Goal: Information Seeking & Learning: Learn about a topic

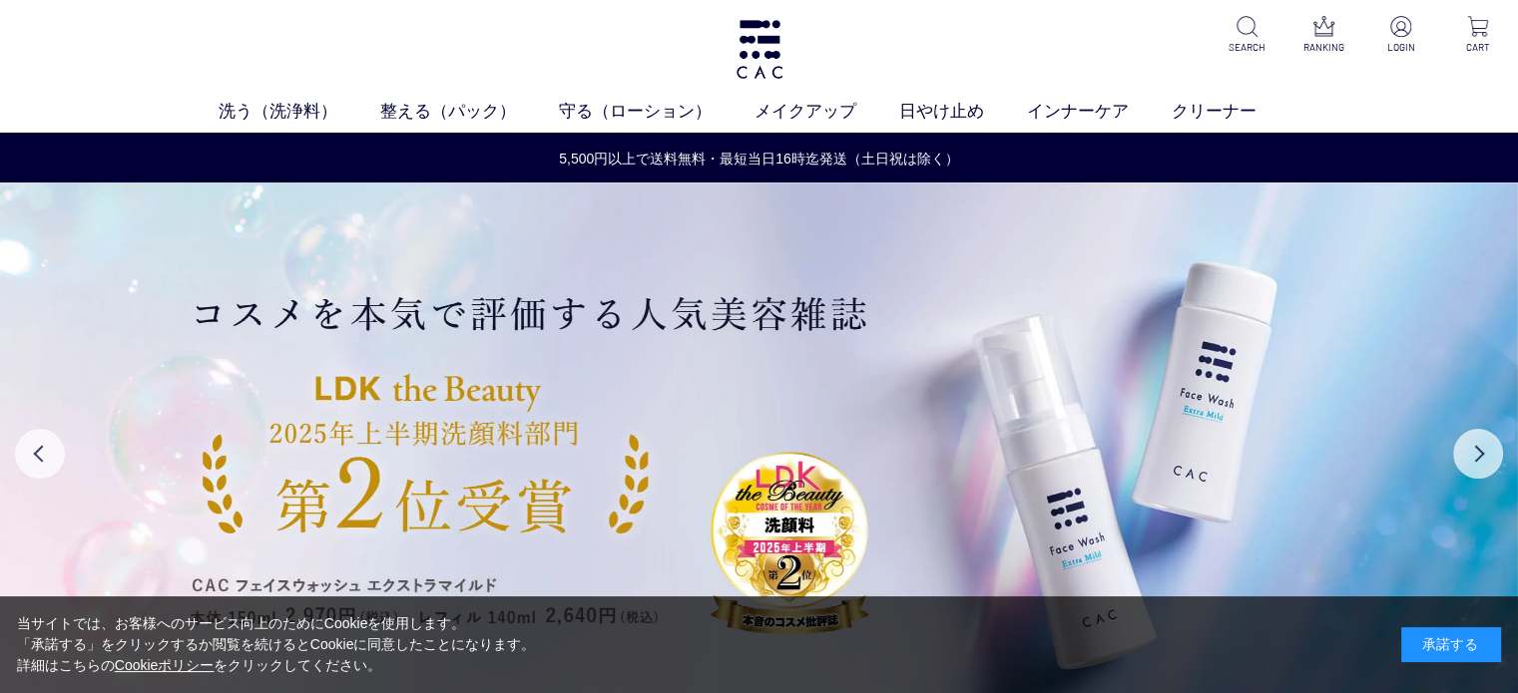
click at [1462, 649] on div "承諾する" at bounding box center [1451, 645] width 100 height 35
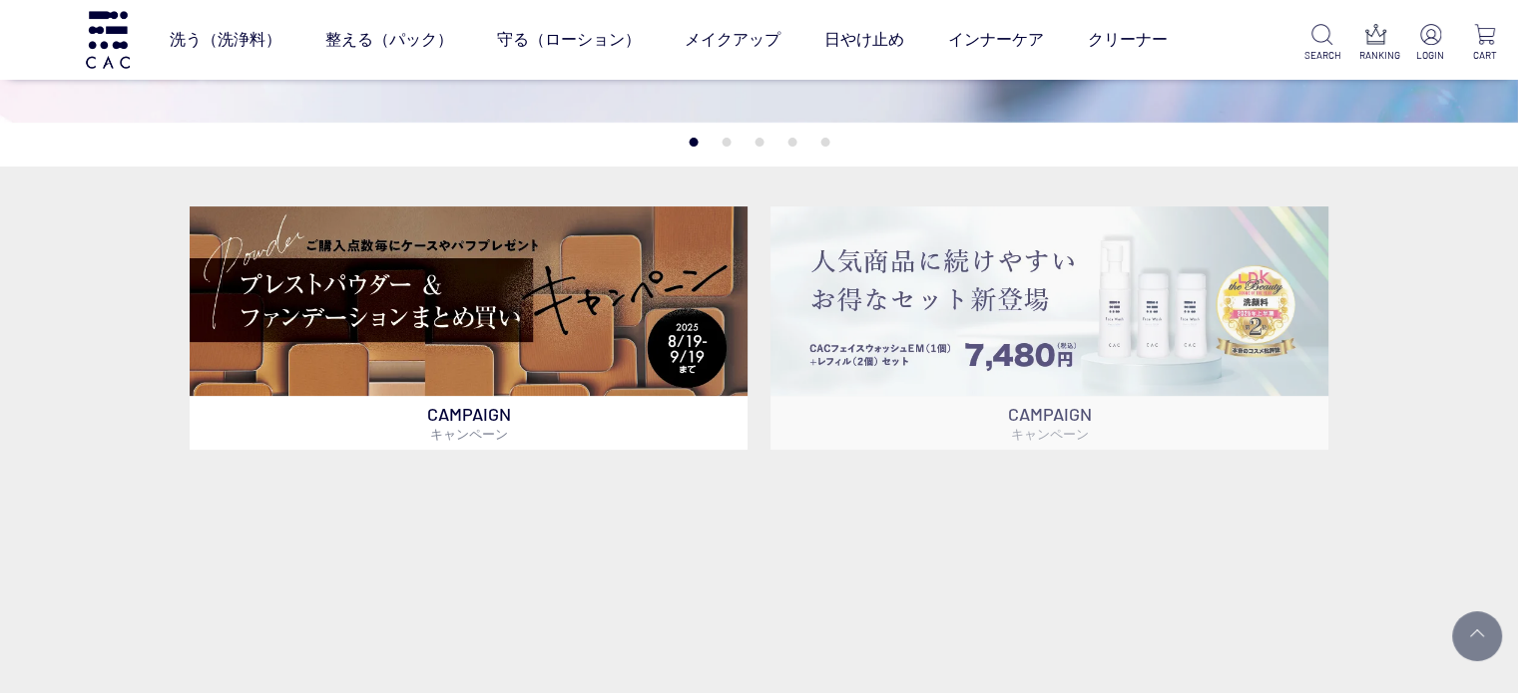
scroll to position [499, 0]
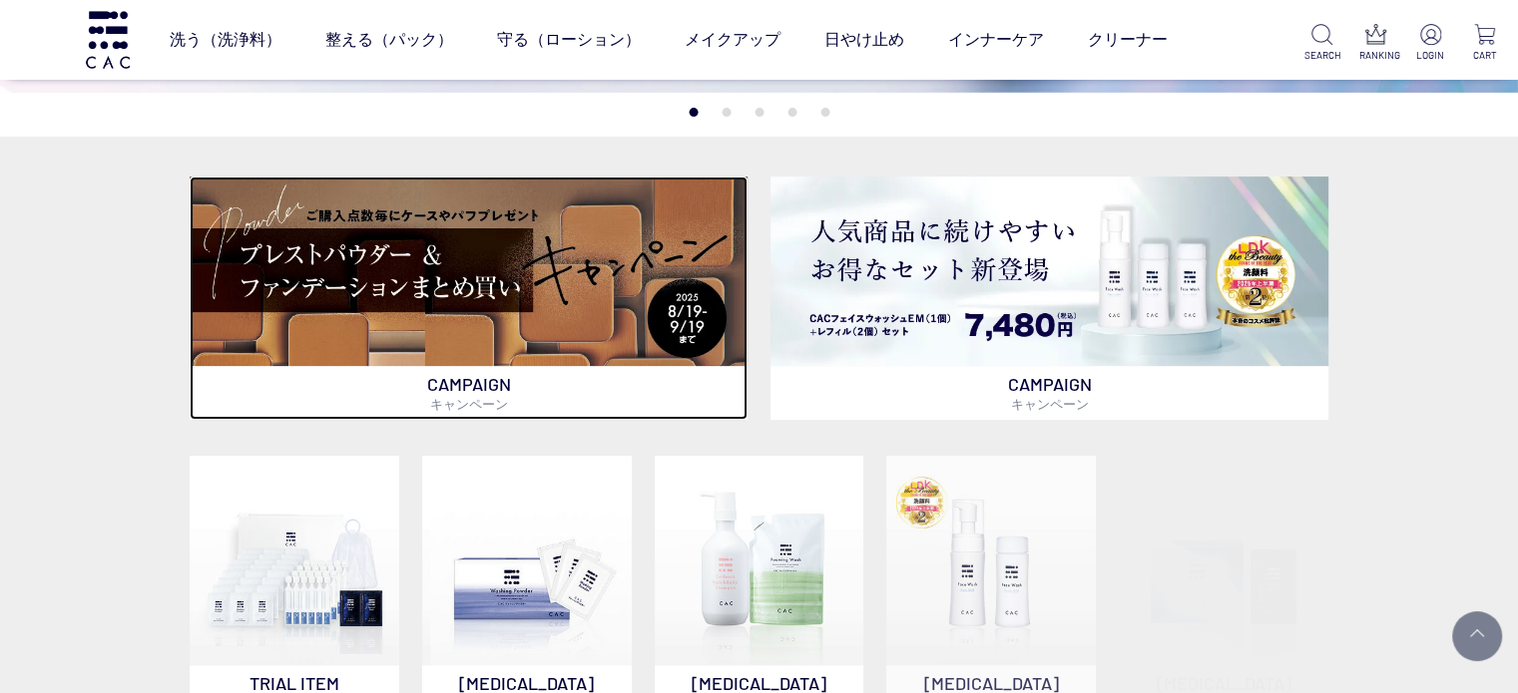
click at [581, 292] on img at bounding box center [469, 272] width 558 height 190
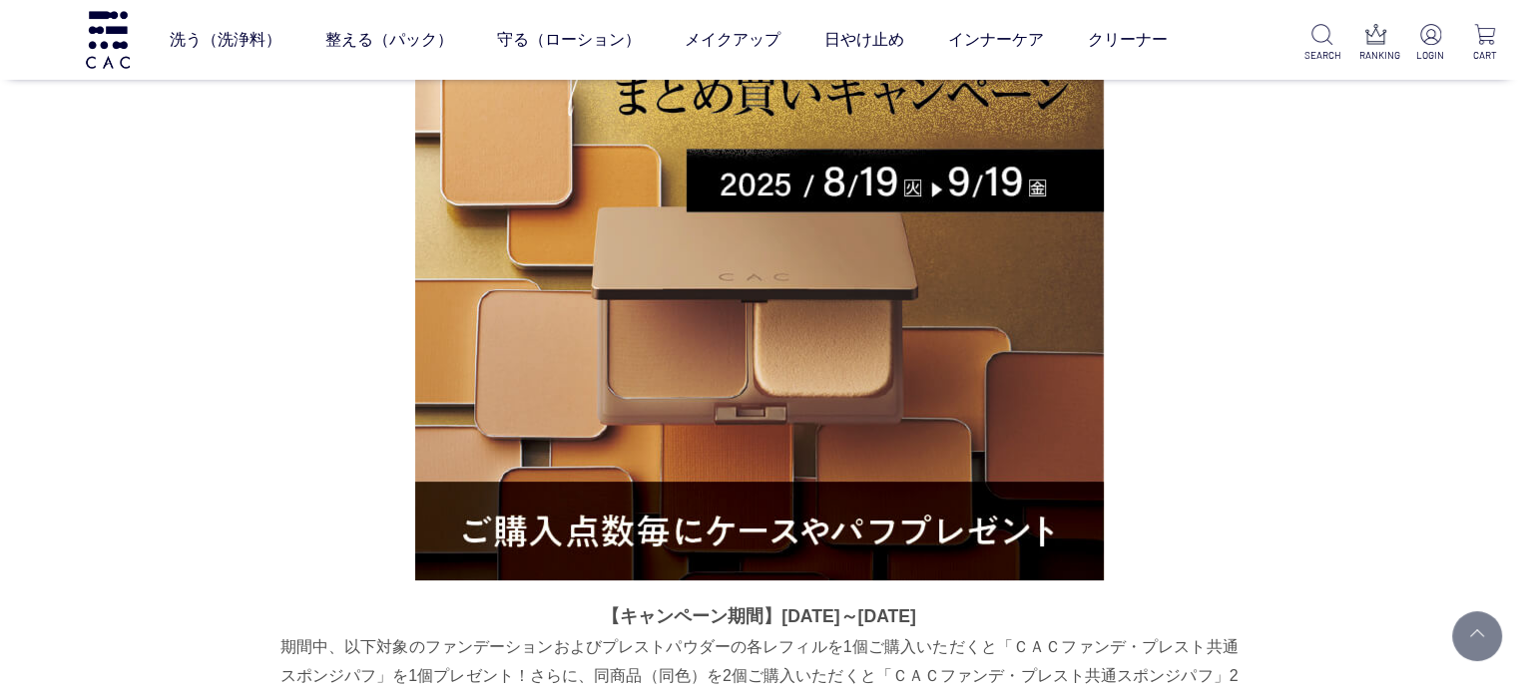
scroll to position [488, 0]
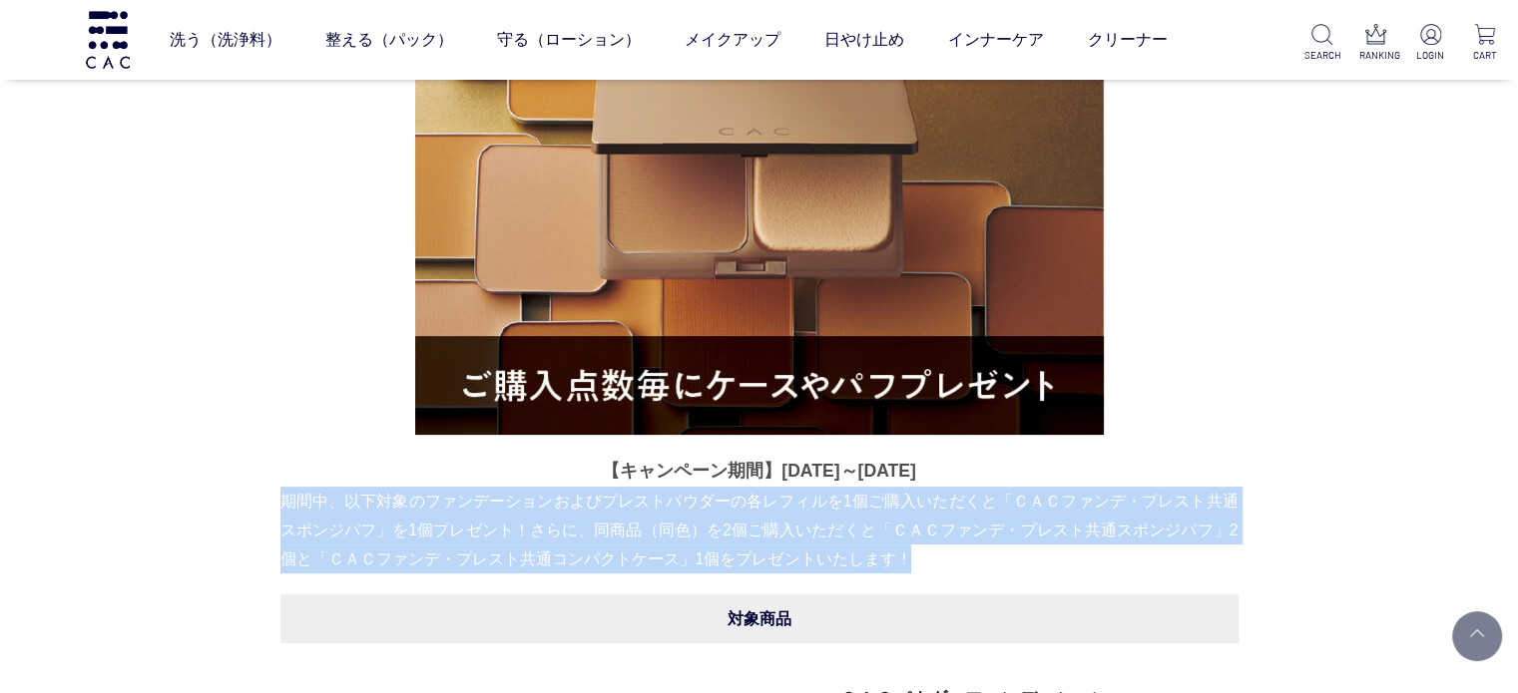
drag, startPoint x: 270, startPoint y: 504, endPoint x: 1241, endPoint y: 557, distance: 972.2
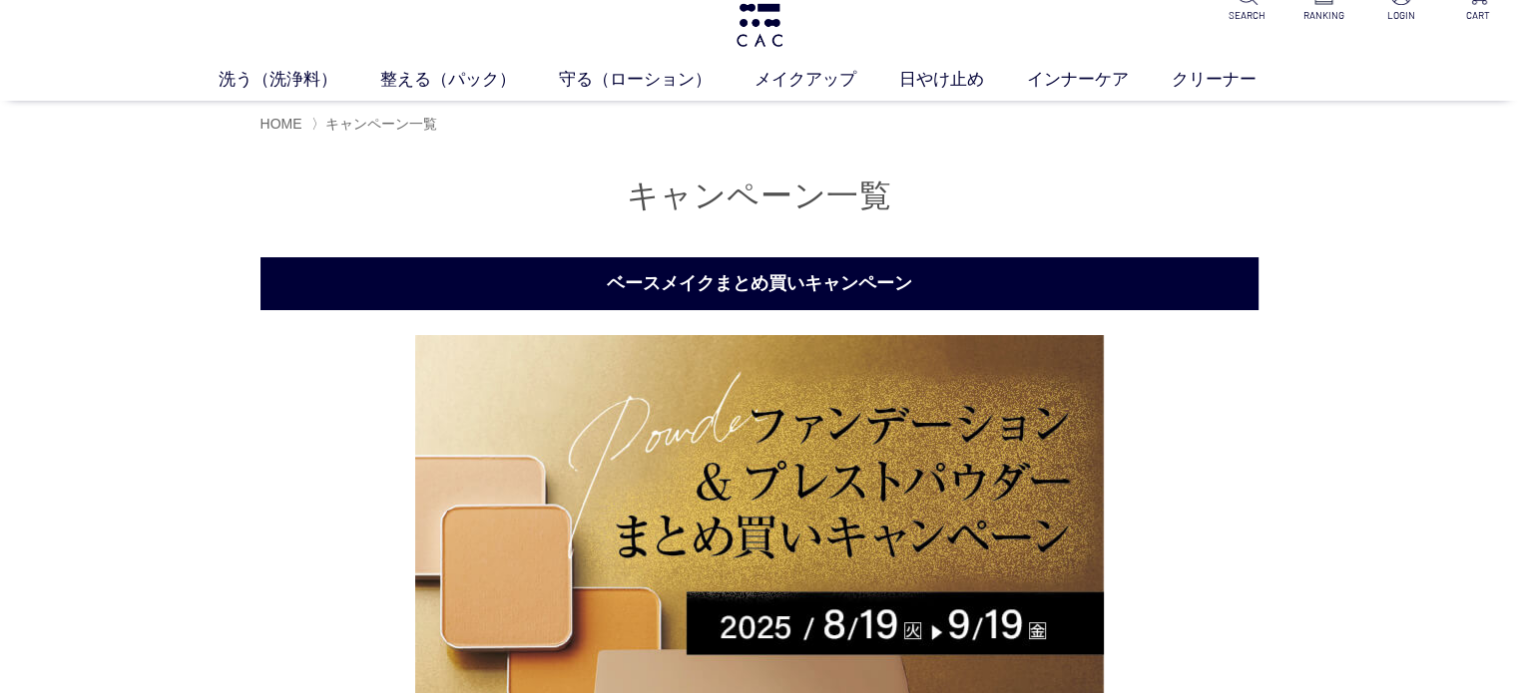
scroll to position [0, 0]
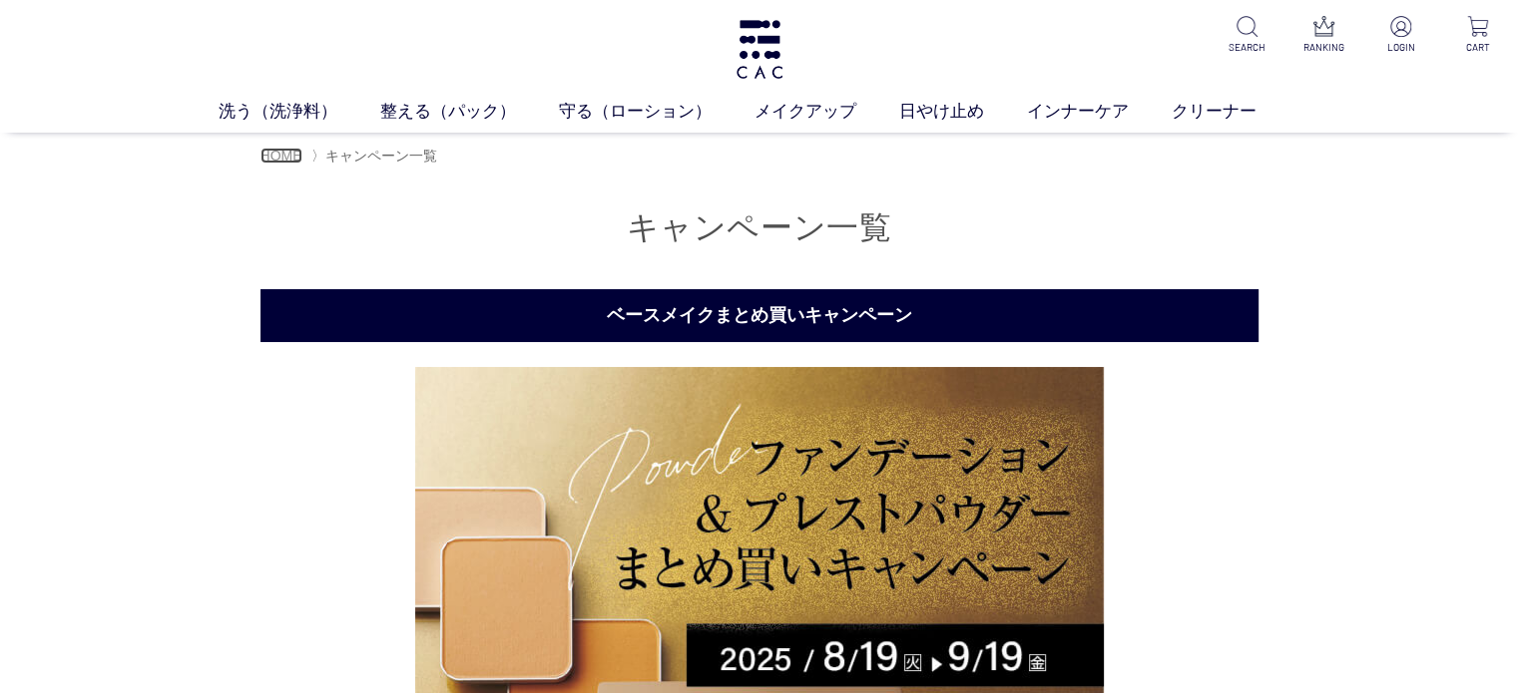
click at [272, 156] on span "HOME" at bounding box center [281, 156] width 42 height 16
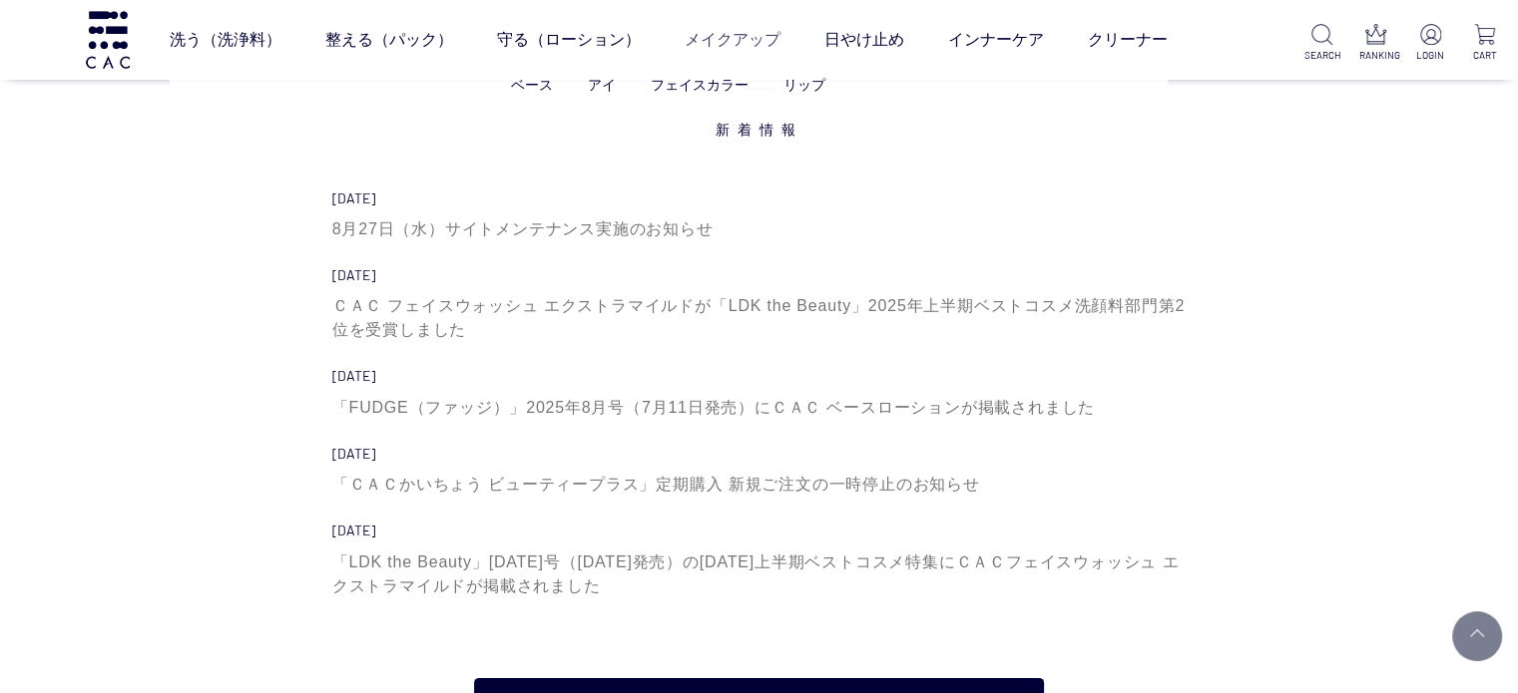
scroll to position [5986, 0]
